Goal: Obtain resource: Obtain resource

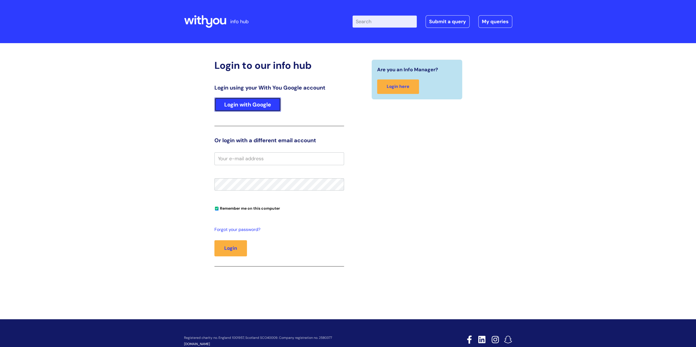
click at [257, 103] on link "Login with Google" at bounding box center [247, 105] width 66 height 14
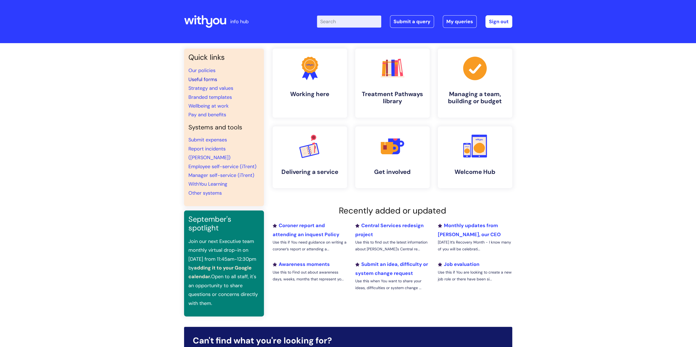
click at [198, 78] on link "Useful forms" at bounding box center [202, 79] width 29 height 7
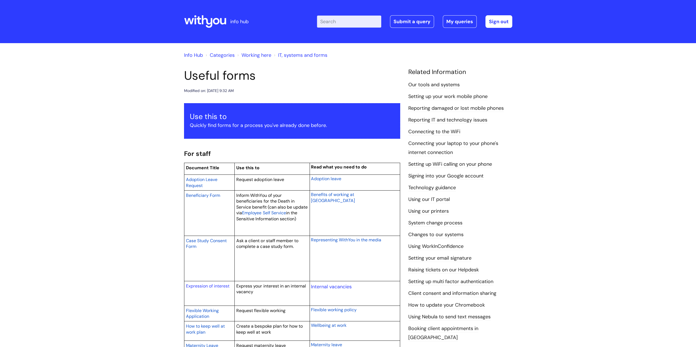
click at [362, 19] on input "Enter your search term here..." at bounding box center [349, 22] width 64 height 12
type input "appraisal"
click button "Search" at bounding box center [0, 0] width 0 height 0
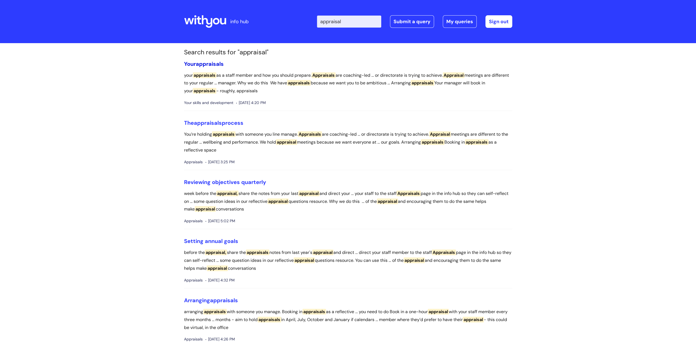
click at [218, 64] on span "appraisals" at bounding box center [210, 63] width 28 height 7
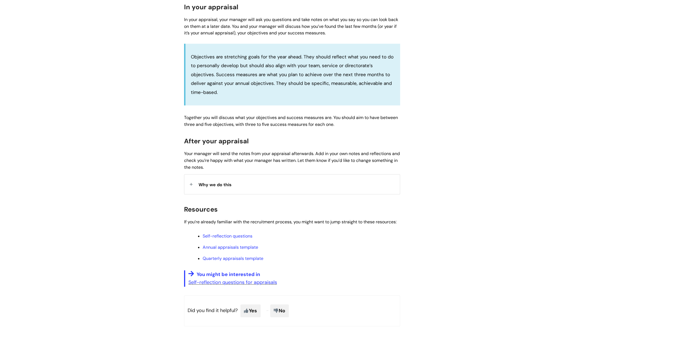
scroll to position [301, 0]
click at [237, 241] on ul "Self-reflection questions Annual appraisals template Quarterly appraisals templ…" at bounding box center [294, 246] width 210 height 29
click at [238, 246] on link "Annual appraisals template" at bounding box center [230, 247] width 55 height 6
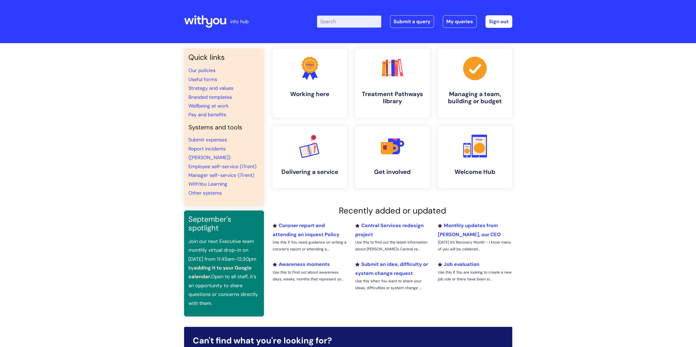
click at [356, 14] on div "Enter your search term here... Search Submit a query My queries Welcome Luci Ha…" at bounding box center [388, 21] width 247 height 32
click at [349, 23] on input "Enter your search term here..." at bounding box center [349, 22] width 64 height 12
type input "pay bands"
click button "Search" at bounding box center [0, 0] width 0 height 0
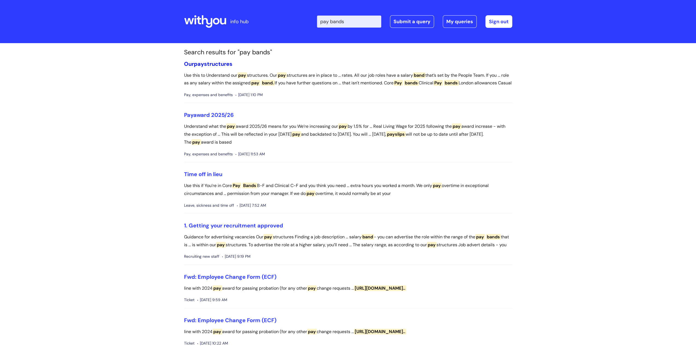
click at [211, 64] on link "Our pay structures" at bounding box center [208, 63] width 48 height 7
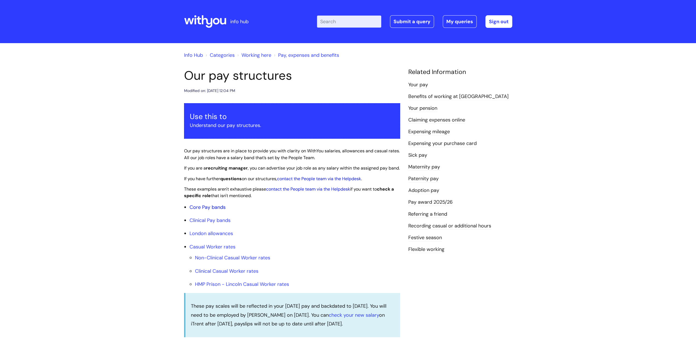
click at [218, 211] on link "Core Pay bands" at bounding box center [207, 207] width 36 height 7
click at [197, 211] on link "Core Pay bands" at bounding box center [207, 207] width 36 height 7
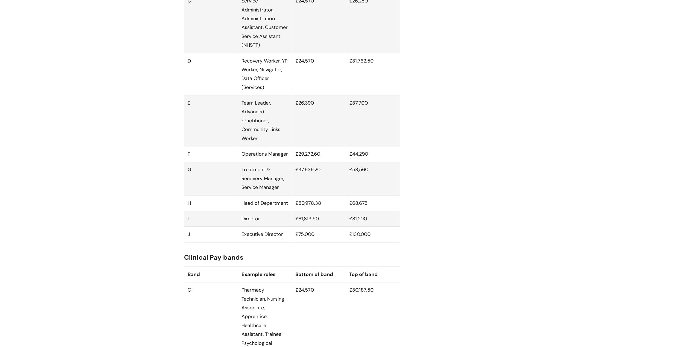
scroll to position [410, 0]
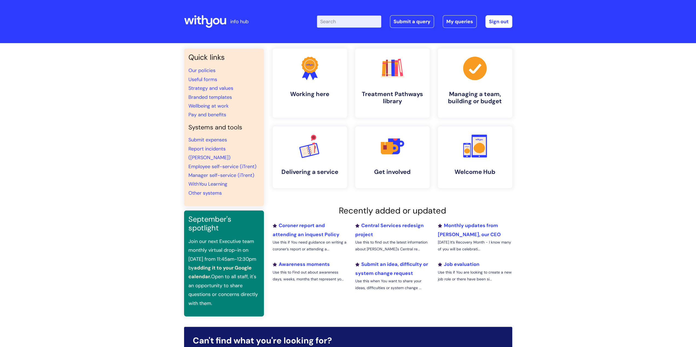
click at [339, 22] on input "Enter your search term here..." at bounding box center [349, 22] width 64 height 12
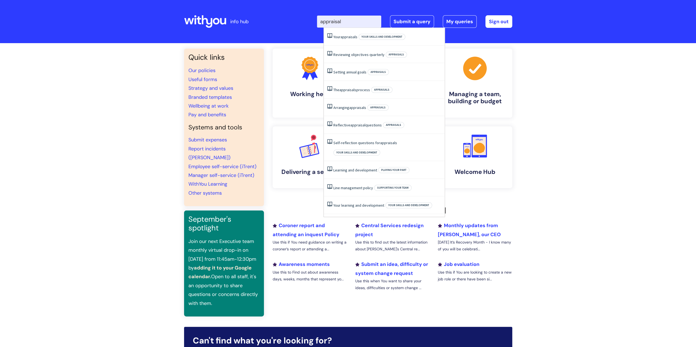
type input "appraisal"
click button "Search" at bounding box center [0, 0] width 0 height 0
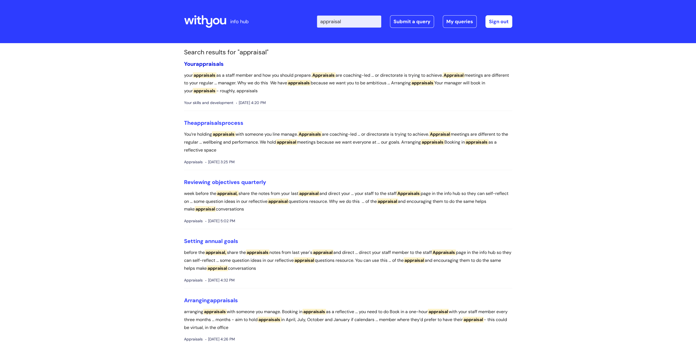
click at [201, 63] on span "appraisals" at bounding box center [210, 63] width 28 height 7
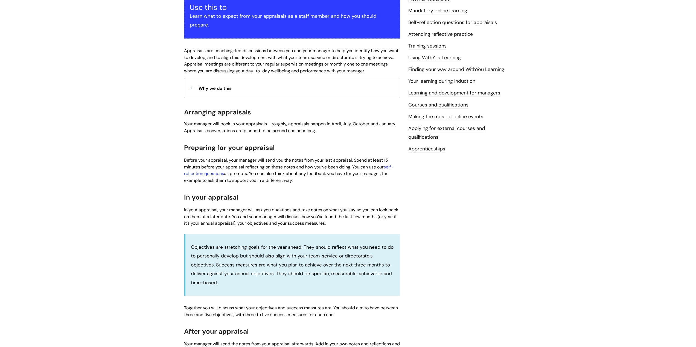
scroll to position [246, 0]
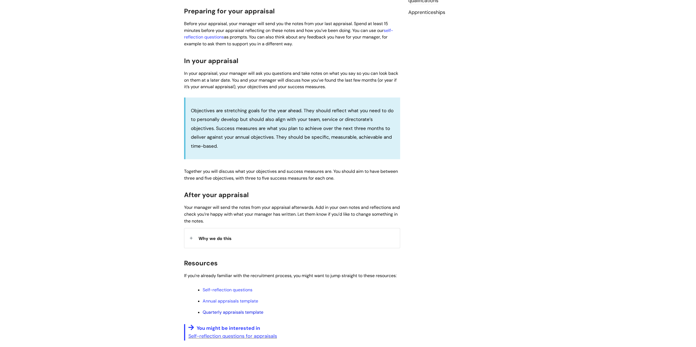
click at [236, 313] on link "Quarterly appraisals template" at bounding box center [233, 313] width 61 height 6
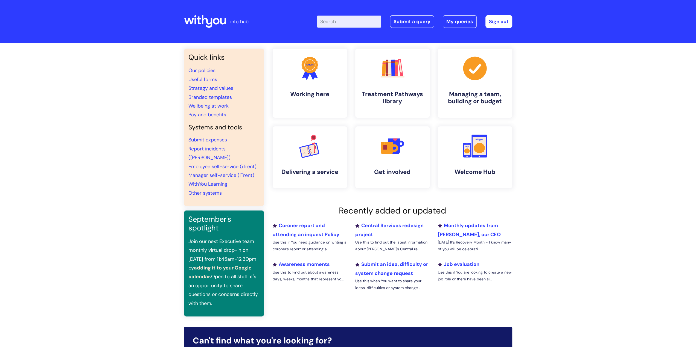
click at [341, 22] on input "Enter your search term here..." at bounding box center [349, 22] width 64 height 12
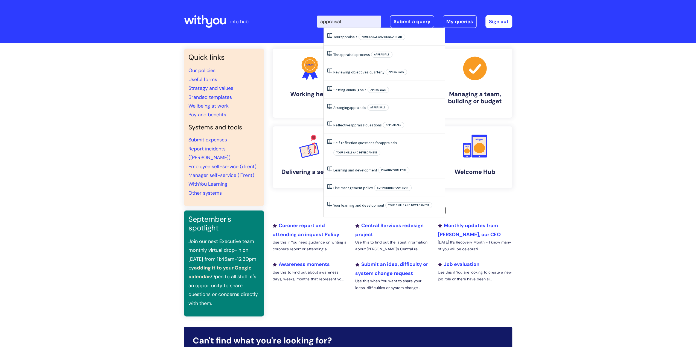
type input "appraisal"
click button "Search" at bounding box center [0, 0] width 0 height 0
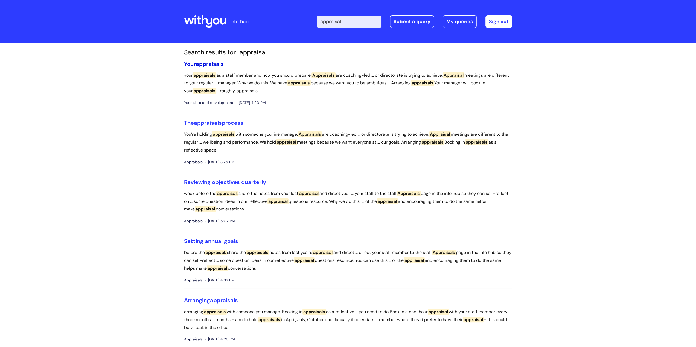
click at [200, 65] on span "appraisals" at bounding box center [210, 63] width 28 height 7
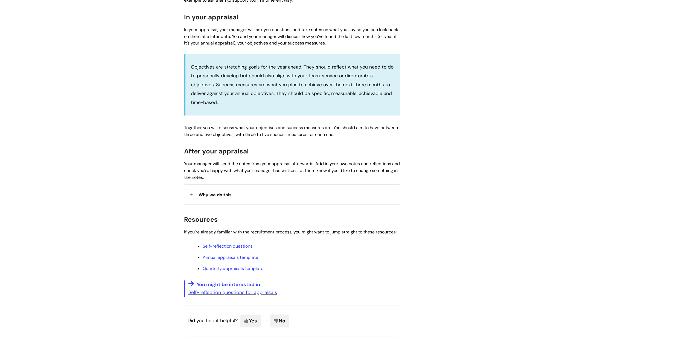
scroll to position [301, 0]
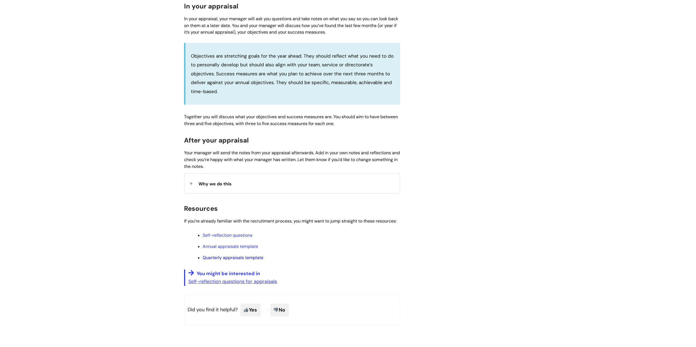
click at [250, 257] on link "Quarterly appraisals template" at bounding box center [233, 258] width 61 height 6
click at [219, 248] on link "Annual appraisals template" at bounding box center [230, 247] width 55 height 6
